Goal: Task Accomplishment & Management: Use online tool/utility

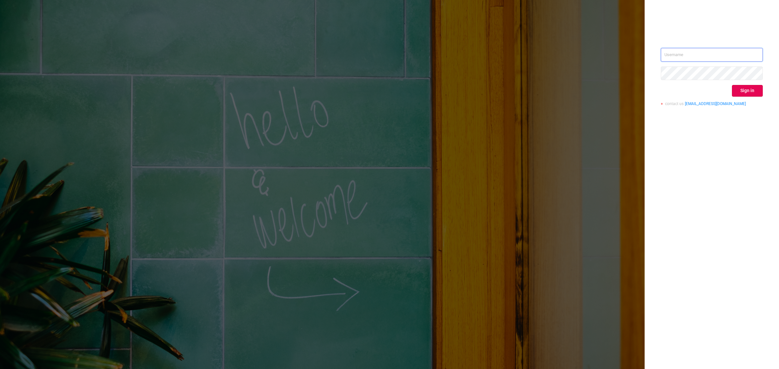
click at [699, 52] on input "text" at bounding box center [711, 55] width 102 height 14
type input "[EMAIL_ADDRESS][DOMAIN_NAME]"
click at [758, 88] on button "Sign in" at bounding box center [747, 91] width 31 height 12
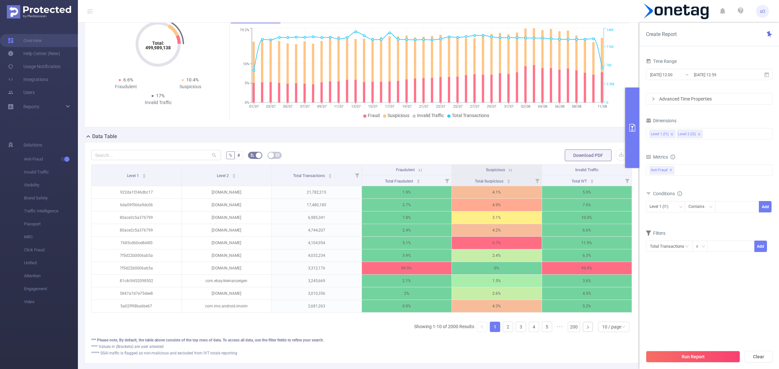
scroll to position [72, 0]
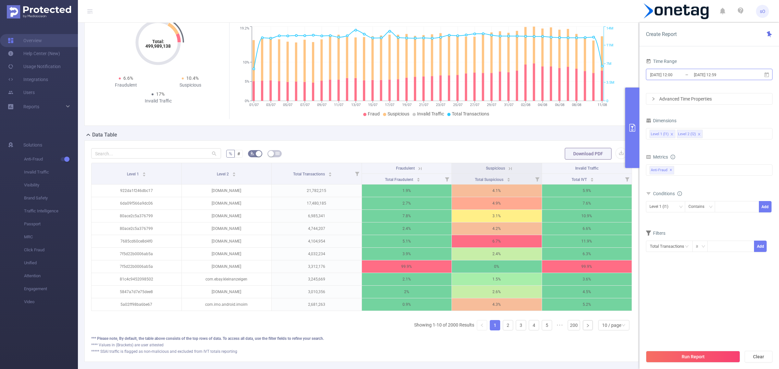
click at [731, 72] on input "2025-08-11 12:59" at bounding box center [719, 74] width 53 height 9
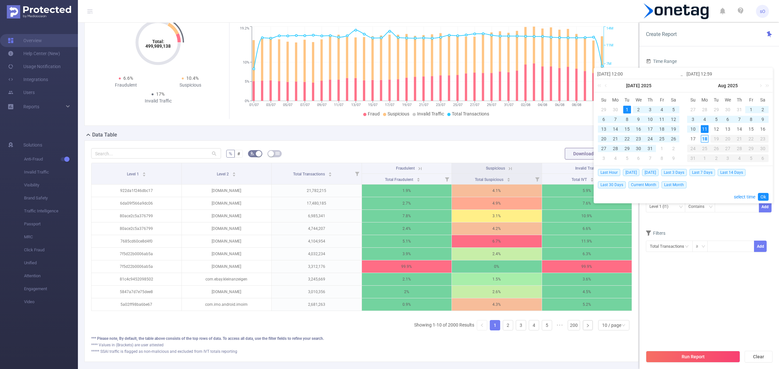
click at [701, 140] on div "18" at bounding box center [704, 139] width 8 height 8
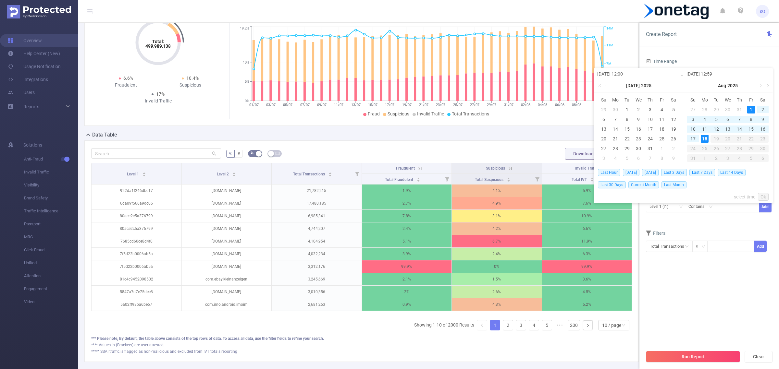
click at [750, 111] on div "1" at bounding box center [751, 110] width 8 height 8
type input "2025-08-01 12:00"
type input "2025-08-18 12:59"
type input "2025-08-01 12:00"
type input "2025-08-18 12:59"
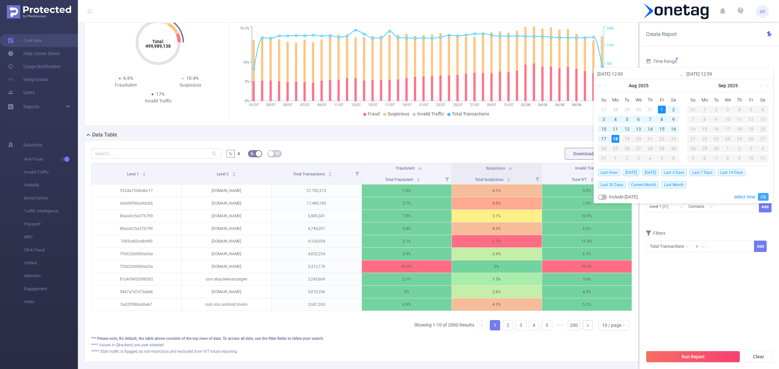
click at [762, 198] on link "Ok" at bounding box center [762, 197] width 11 height 8
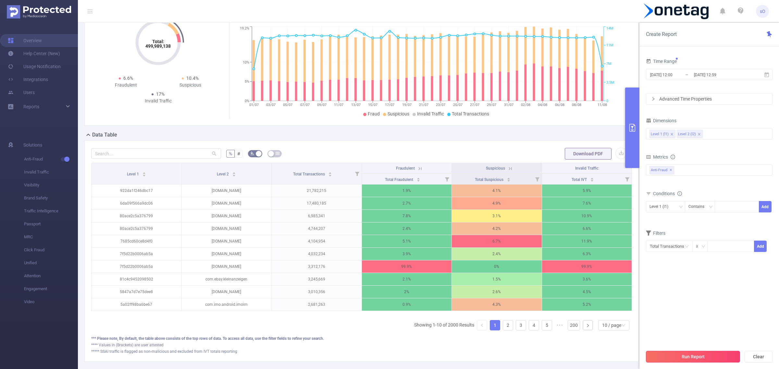
click at [703, 354] on button "Run Report" at bounding box center [693, 357] width 94 height 12
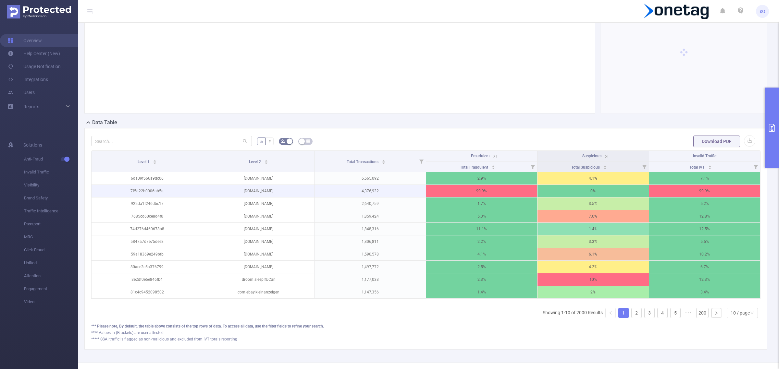
scroll to position [85, 0]
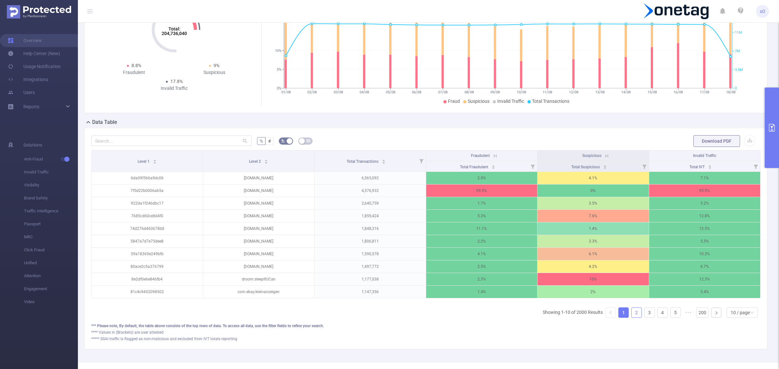
click at [633, 317] on link "2" at bounding box center [636, 313] width 10 height 10
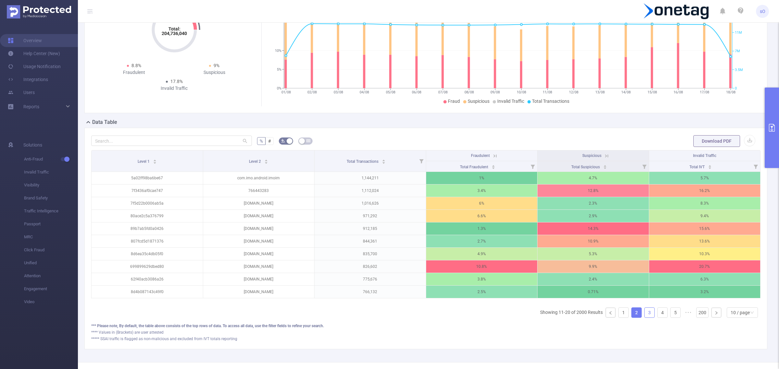
click at [644, 318] on link "3" at bounding box center [649, 313] width 10 height 10
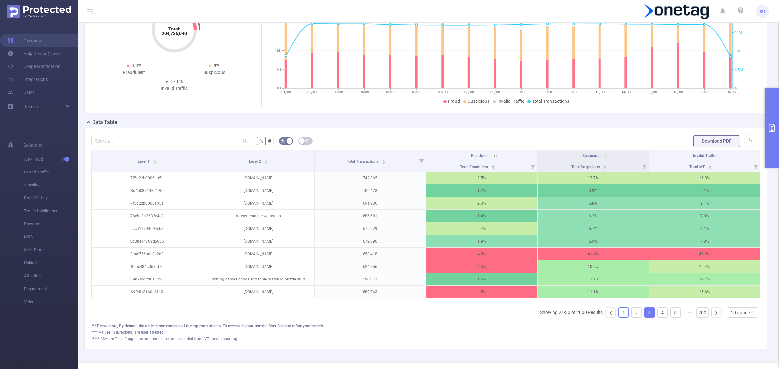
click at [618, 318] on link "1" at bounding box center [623, 313] width 10 height 10
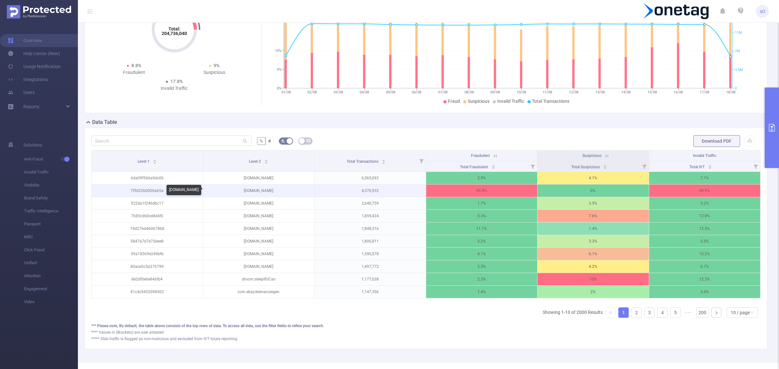
click at [258, 190] on p "feathermc.com" at bounding box center [258, 191] width 111 height 12
copy p "feathermc.com"
